Goal: Navigation & Orientation: Go to known website

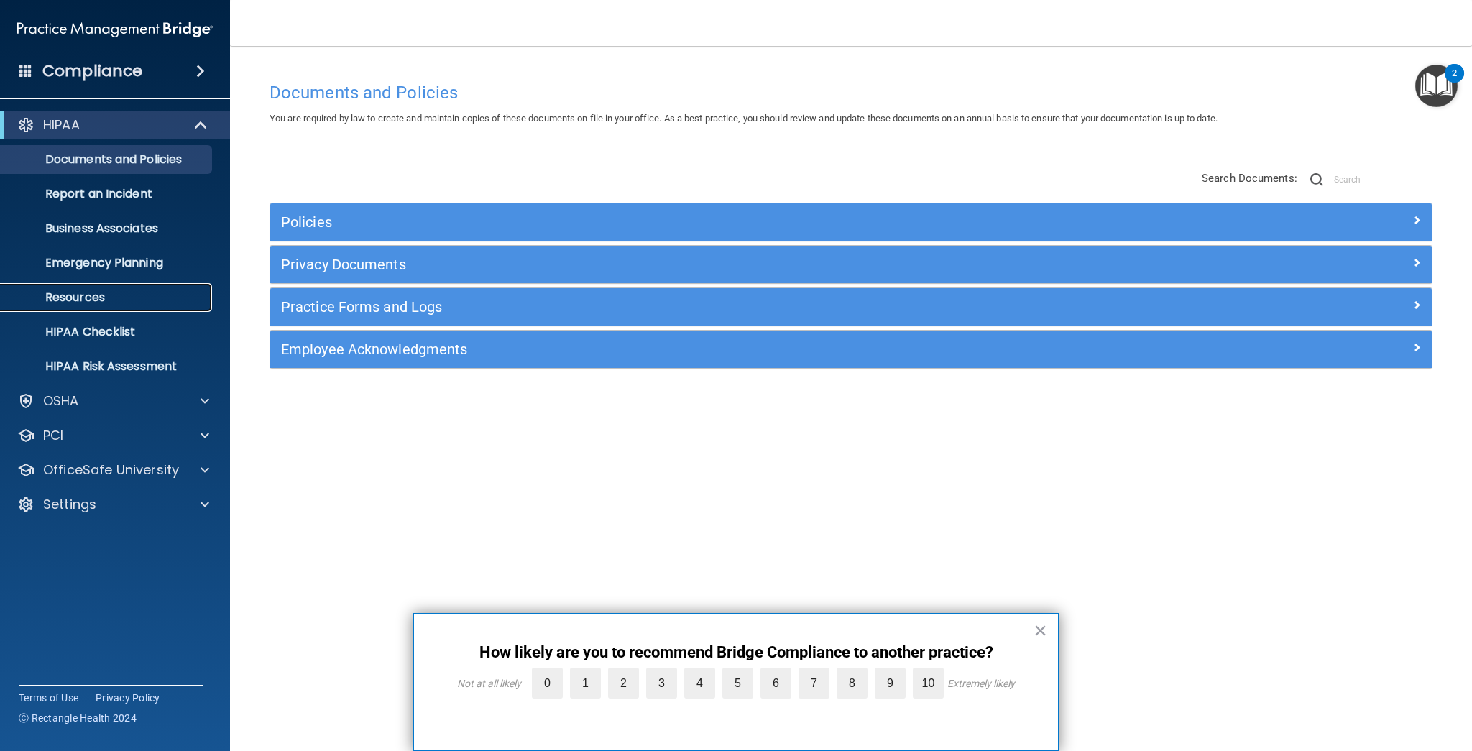
click at [99, 292] on p "Resources" at bounding box center [107, 297] width 196 height 14
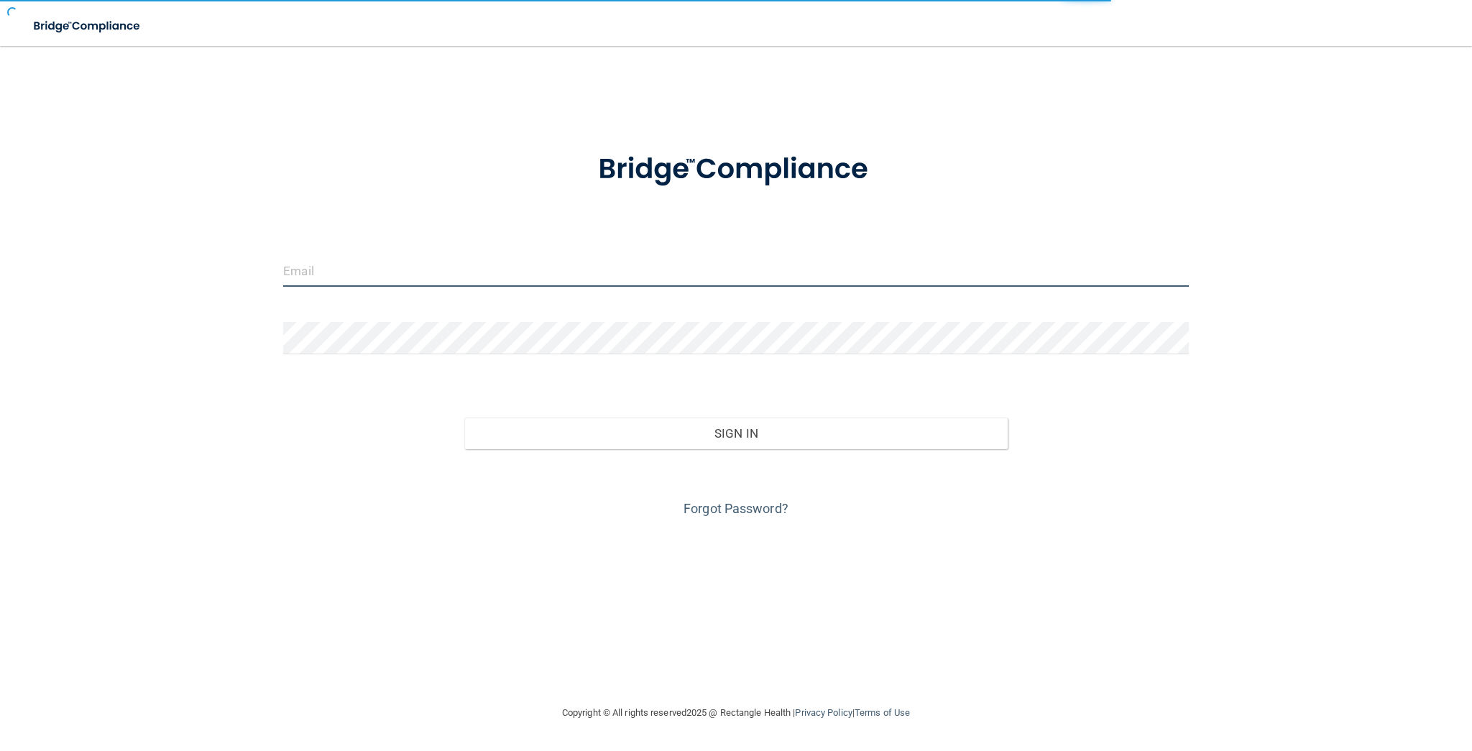
type input "[EMAIL_ADDRESS][DOMAIN_NAME]"
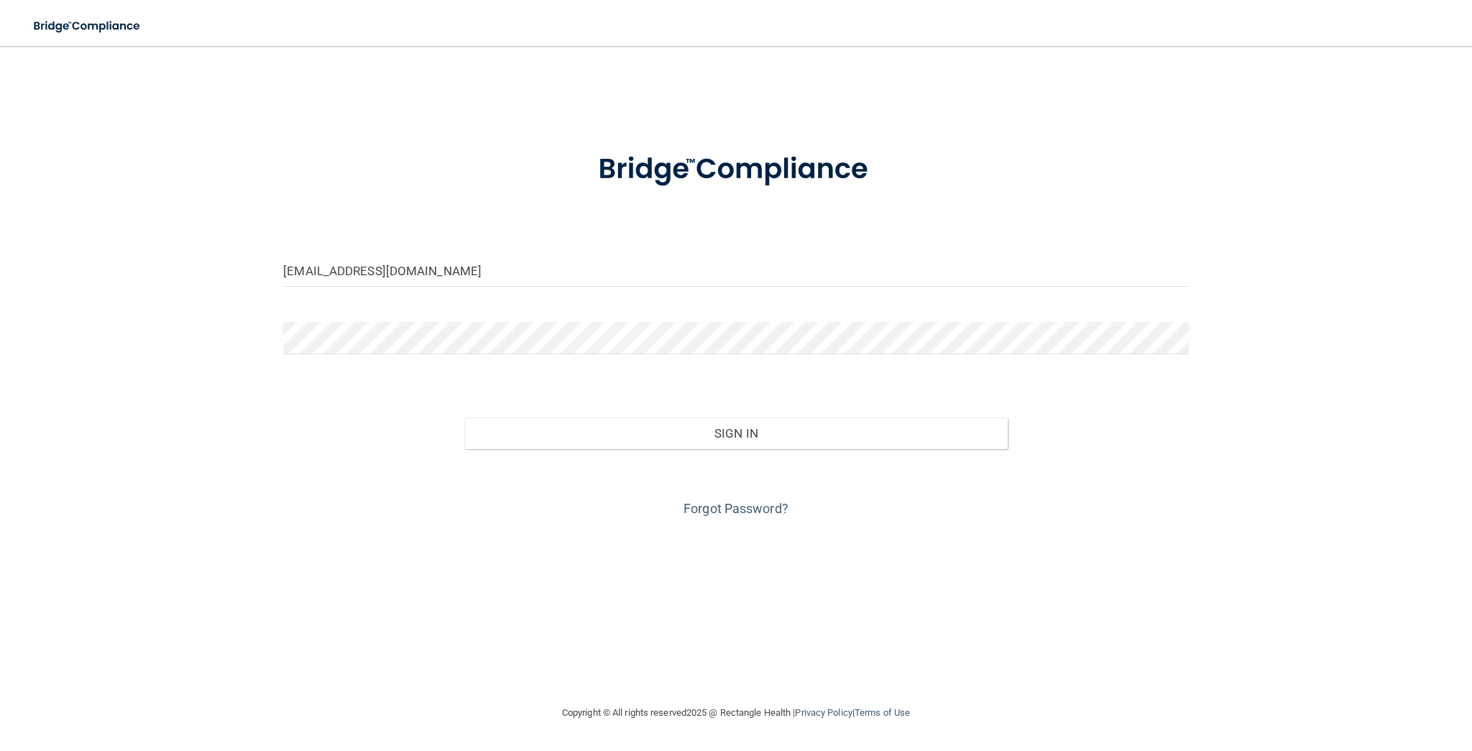
click at [1305, 212] on div "[EMAIL_ADDRESS][DOMAIN_NAME] Invalid email/password. You don't have permission …" at bounding box center [736, 375] width 1414 height 630
